Goal: Task Accomplishment & Management: Manage account settings

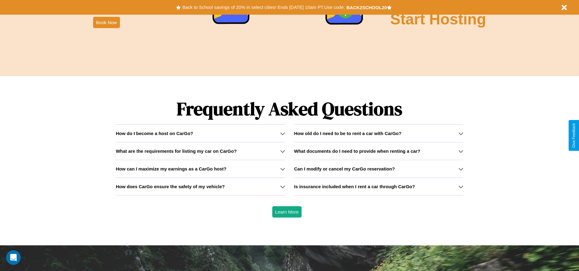
scroll to position [875, 0]
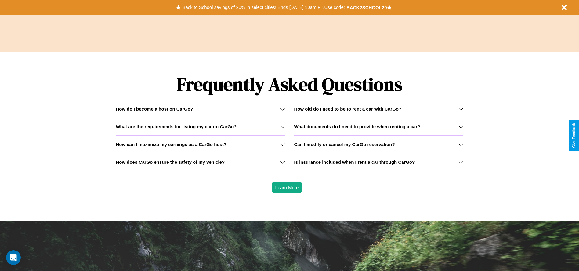
click at [200, 126] on h3 "What are the requirements for listing my car on CarGo?" at bounding box center [176, 126] width 121 height 5
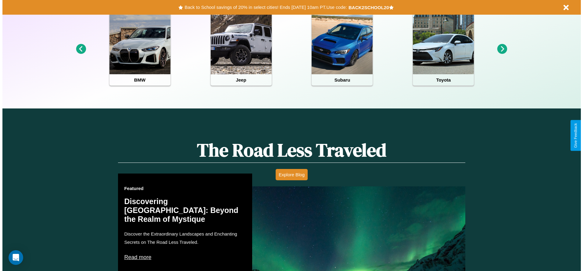
scroll to position [0, 0]
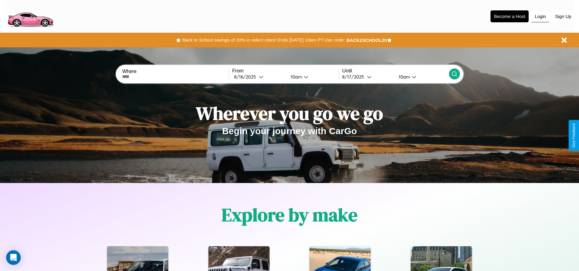
click at [540, 16] on button "Login" at bounding box center [539, 17] width 17 height 12
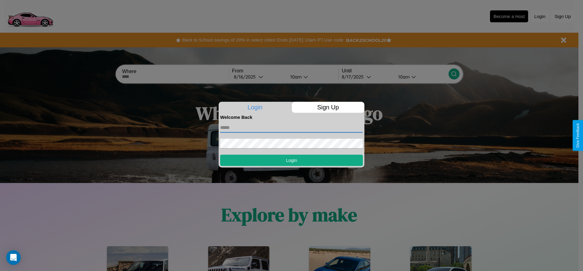
click at [292, 127] on input "text" at bounding box center [291, 128] width 143 height 10
type input "**********"
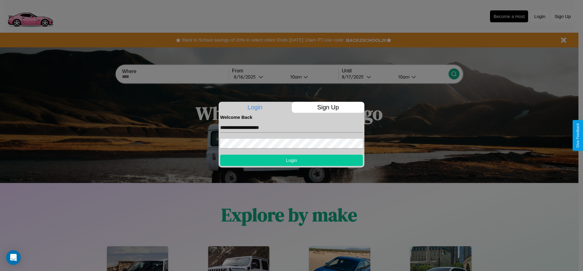
click at [292, 160] on button "Login" at bounding box center [291, 159] width 143 height 11
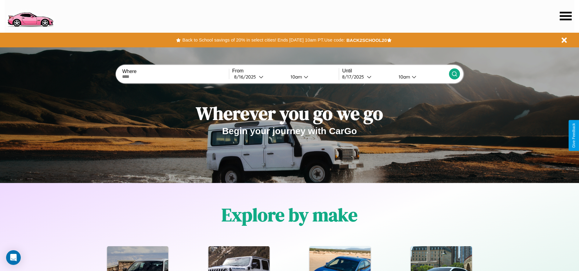
click at [565, 16] on icon at bounding box center [565, 16] width 12 height 9
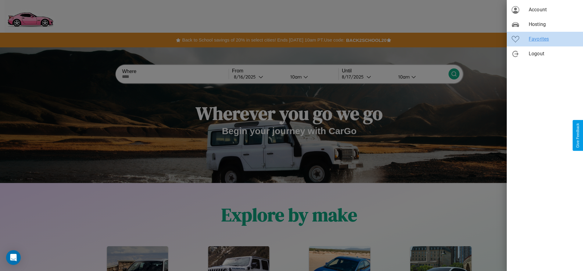
click at [545, 39] on span "Favorites" at bounding box center [553, 38] width 49 height 7
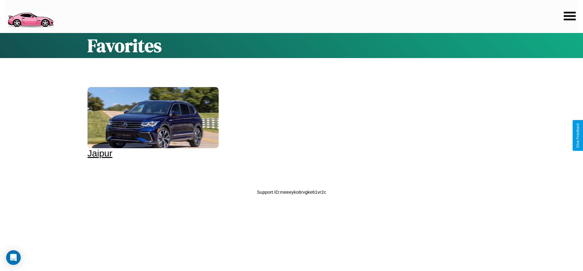
click at [152, 123] on div at bounding box center [153, 117] width 131 height 61
